Goal: Find specific page/section: Find specific page/section

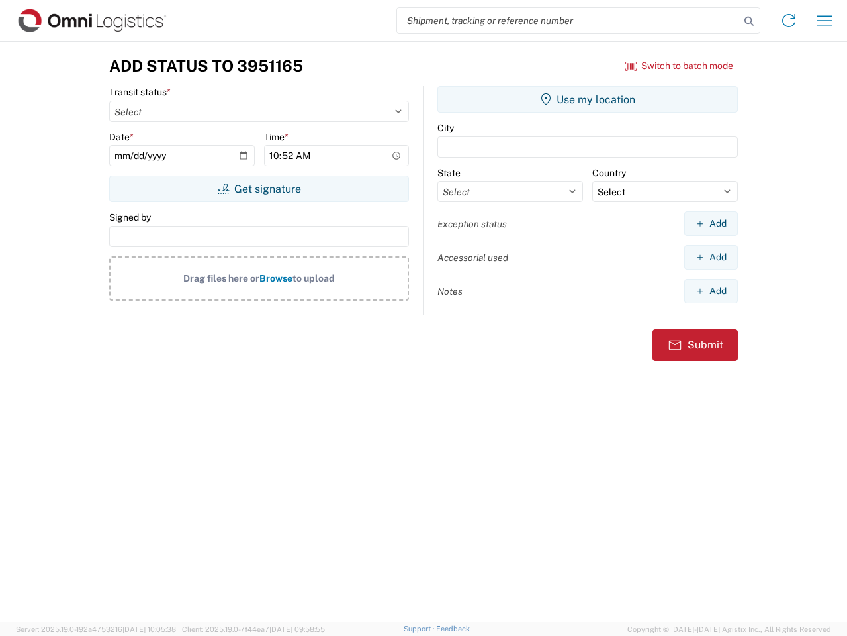
click at [569, 21] on input "search" at bounding box center [568, 20] width 343 height 25
click at [749, 21] on icon at bounding box center [749, 21] width 19 height 19
click at [789, 21] on icon at bounding box center [788, 20] width 21 height 21
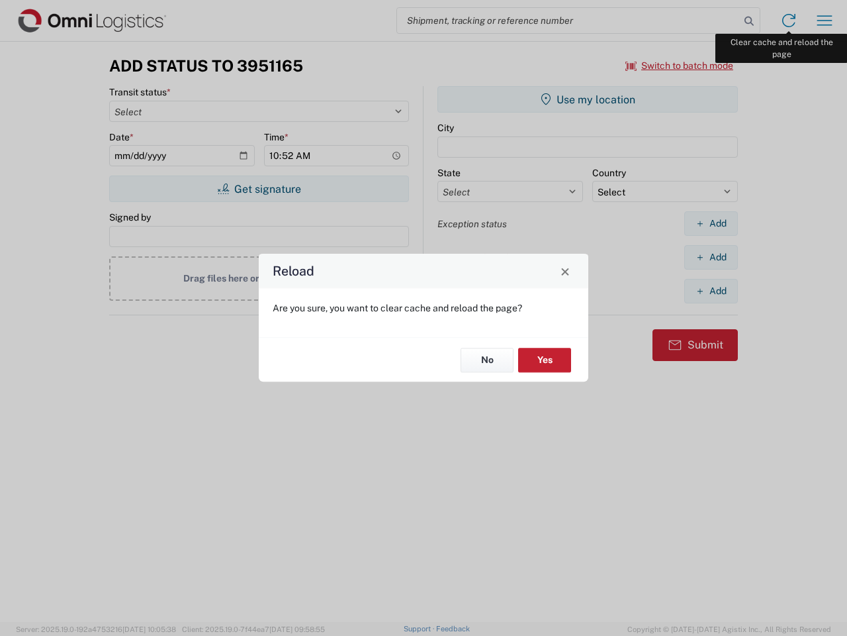
click at [825, 21] on div "Reload Are you sure, you want to clear cache and reload the page? No Yes" at bounding box center [423, 318] width 847 height 636
click at [680, 66] on div "Reload Are you sure, you want to clear cache and reload the page? No Yes" at bounding box center [423, 318] width 847 height 636
click at [259, 189] on div "Reload Are you sure, you want to clear cache and reload the page? No Yes" at bounding box center [423, 318] width 847 height 636
click at [588, 99] on div "Reload Are you sure, you want to clear cache and reload the page? No Yes" at bounding box center [423, 318] width 847 height 636
click at [711, 223] on div "Reload Are you sure, you want to clear cache and reload the page? No Yes" at bounding box center [423, 318] width 847 height 636
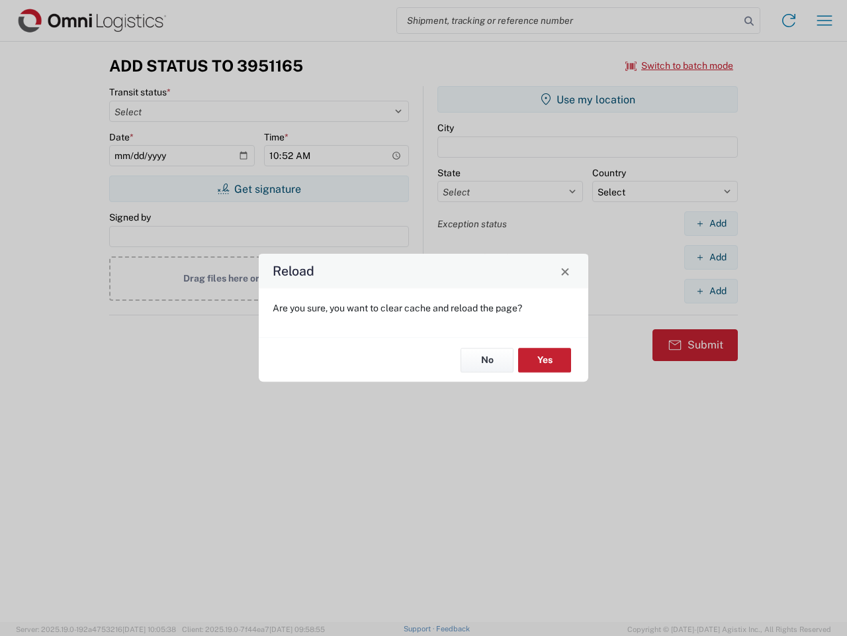
click at [711, 257] on div "Reload Are you sure, you want to clear cache and reload the page? No Yes" at bounding box center [423, 318] width 847 height 636
click at [711, 291] on div "Reload Are you sure, you want to clear cache and reload the page? No Yes" at bounding box center [423, 318] width 847 height 636
